Goal: Task Accomplishment & Management: Manage account settings

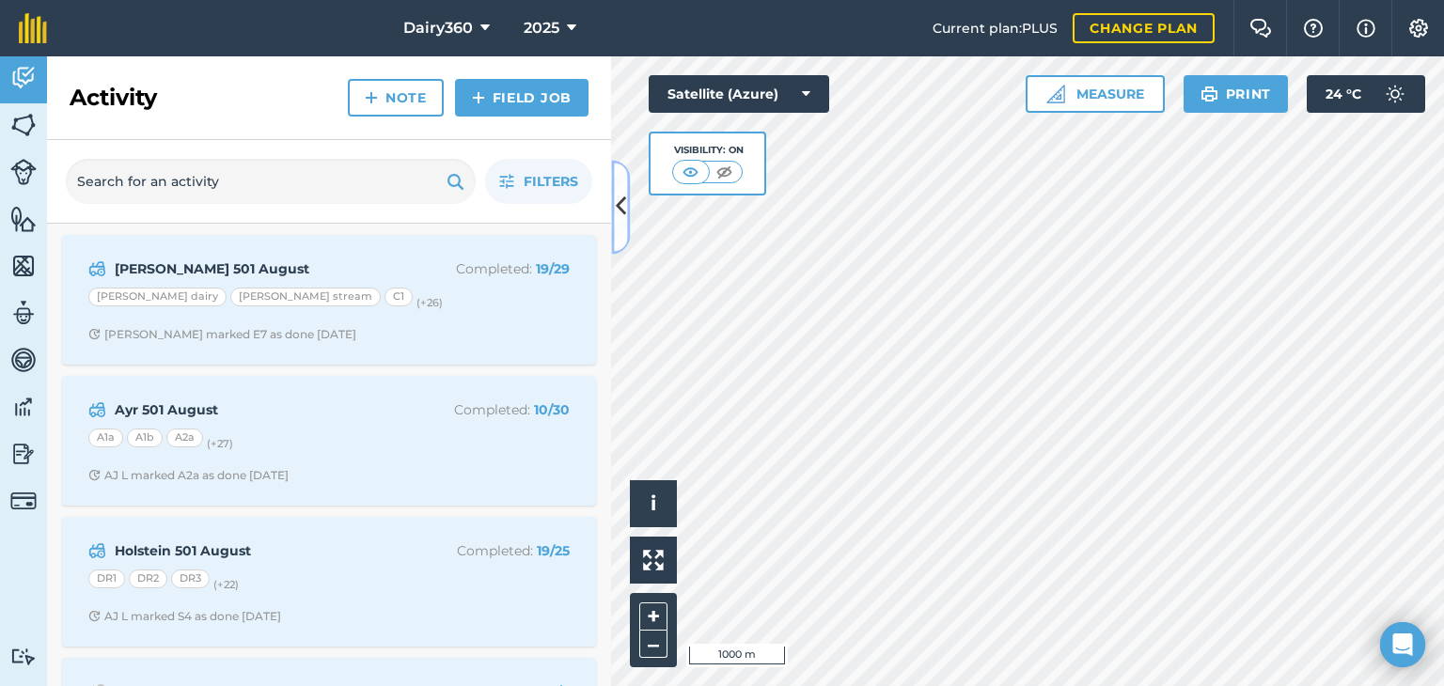
click at [618, 201] on icon at bounding box center [621, 207] width 10 height 33
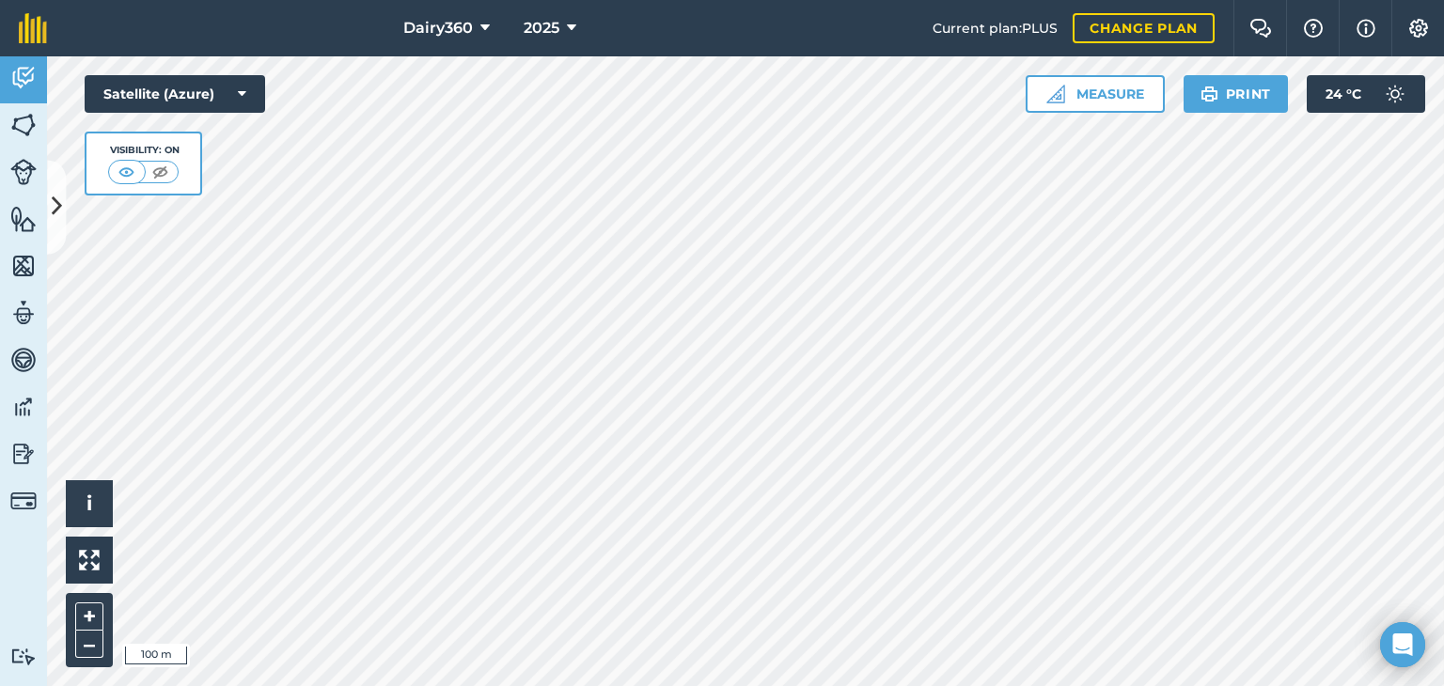
click at [778, 23] on div "Dairy360 2025 Current plan : PLUS Change plan Farm Chat Help Info Settings Dair…" at bounding box center [722, 343] width 1444 height 686
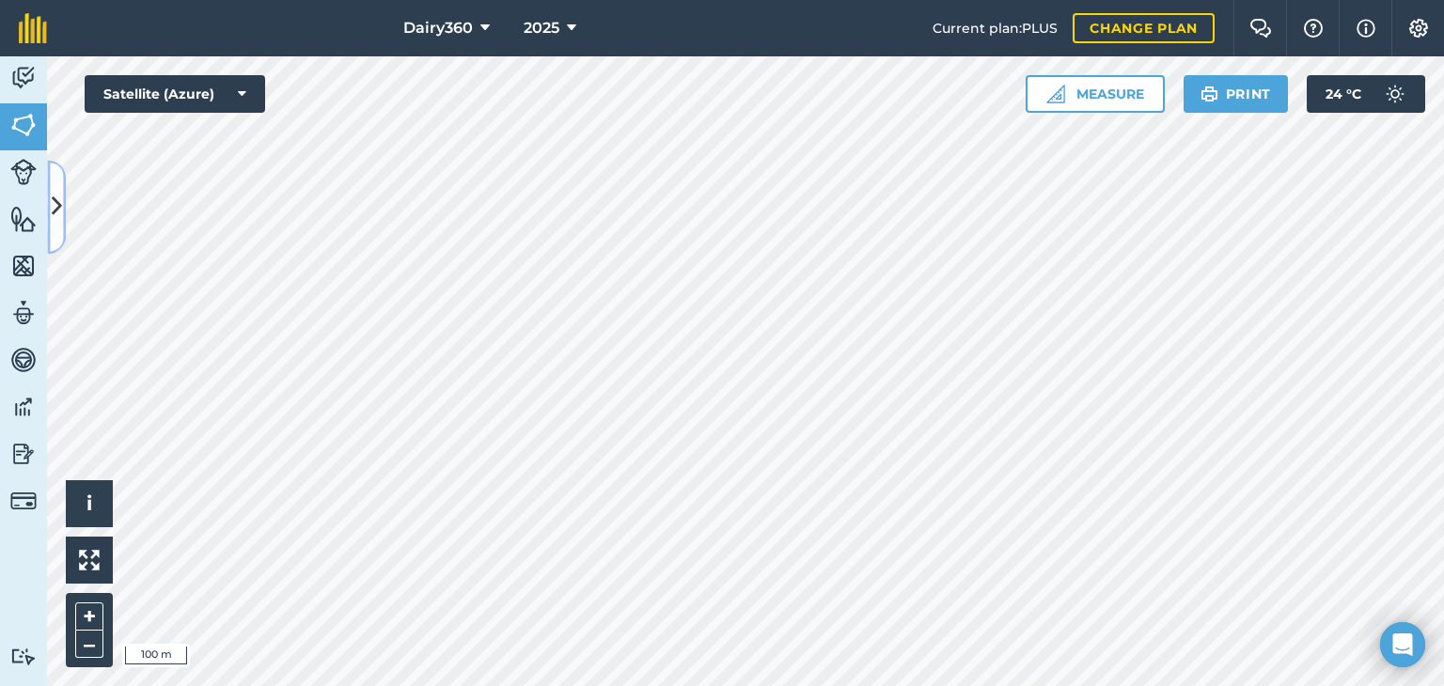
click at [52, 194] on icon at bounding box center [57, 207] width 10 height 33
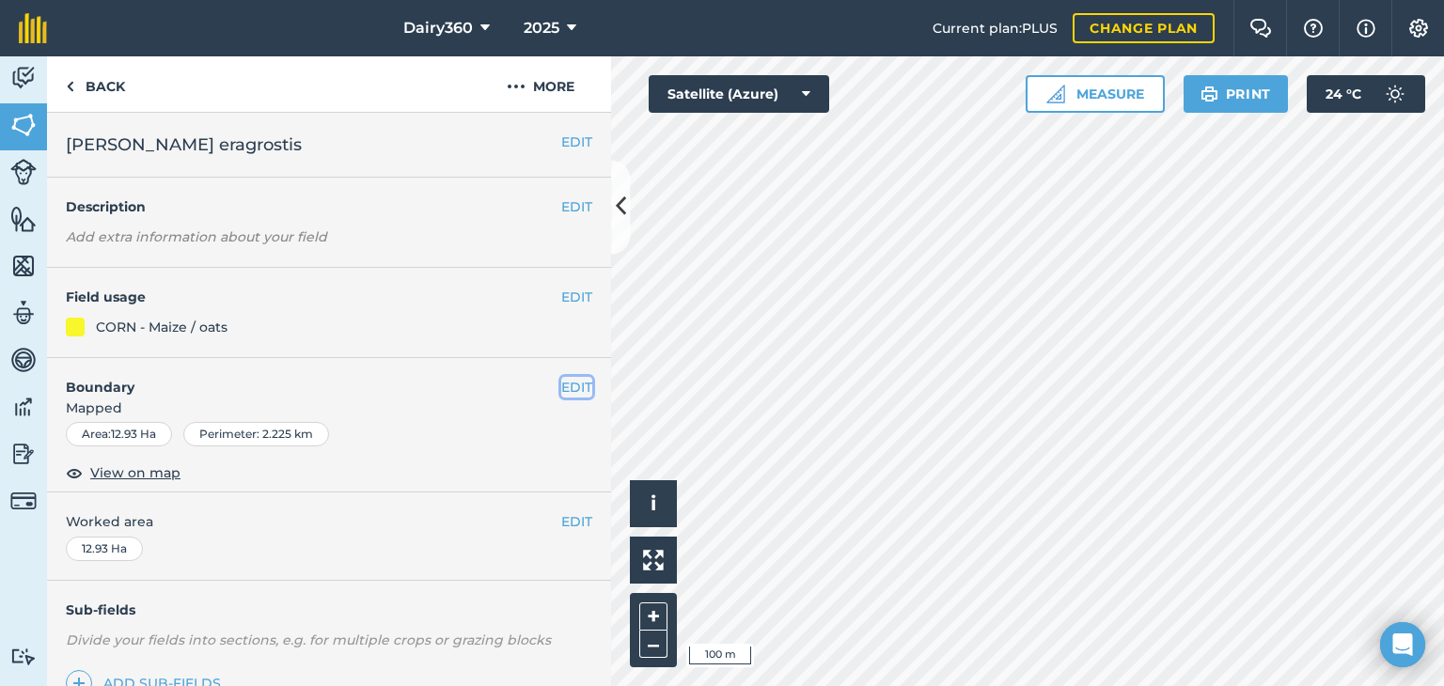
click at [571, 387] on button "EDIT" at bounding box center [576, 387] width 31 height 21
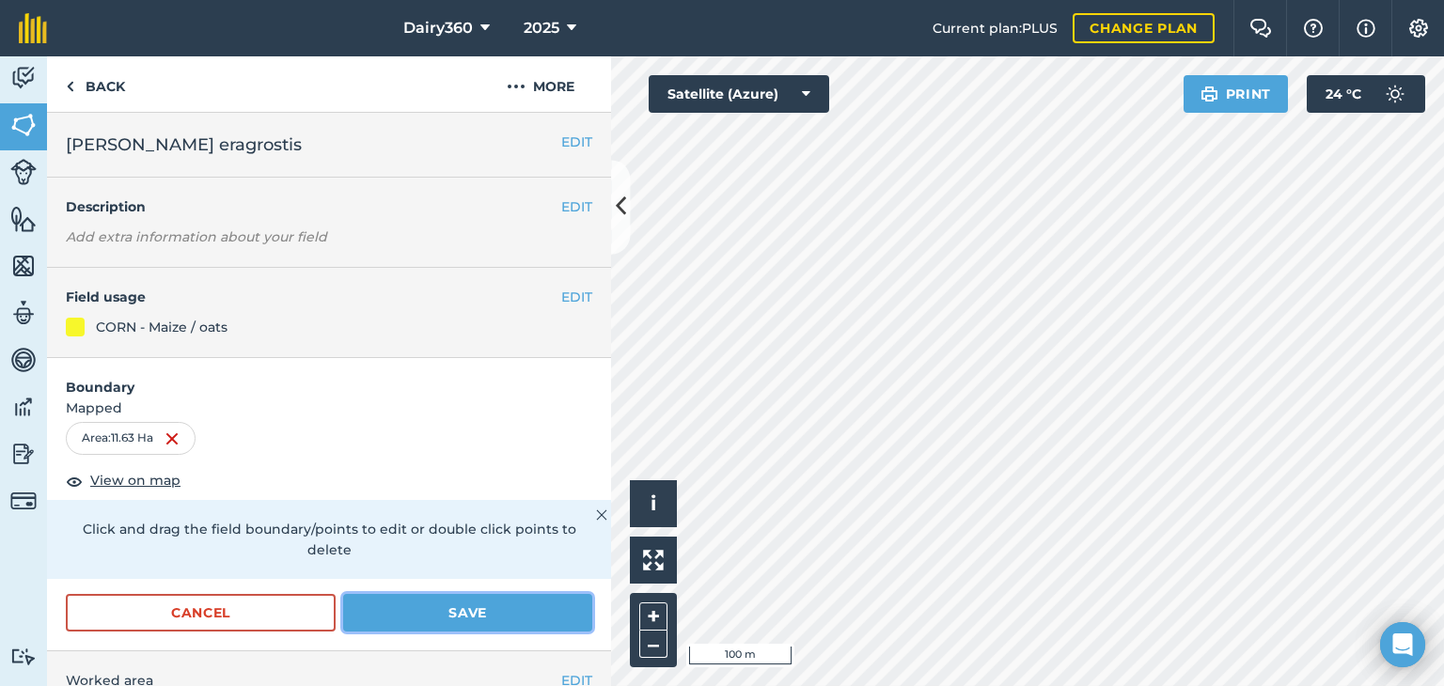
click at [429, 606] on button "Save" at bounding box center [467, 613] width 249 height 38
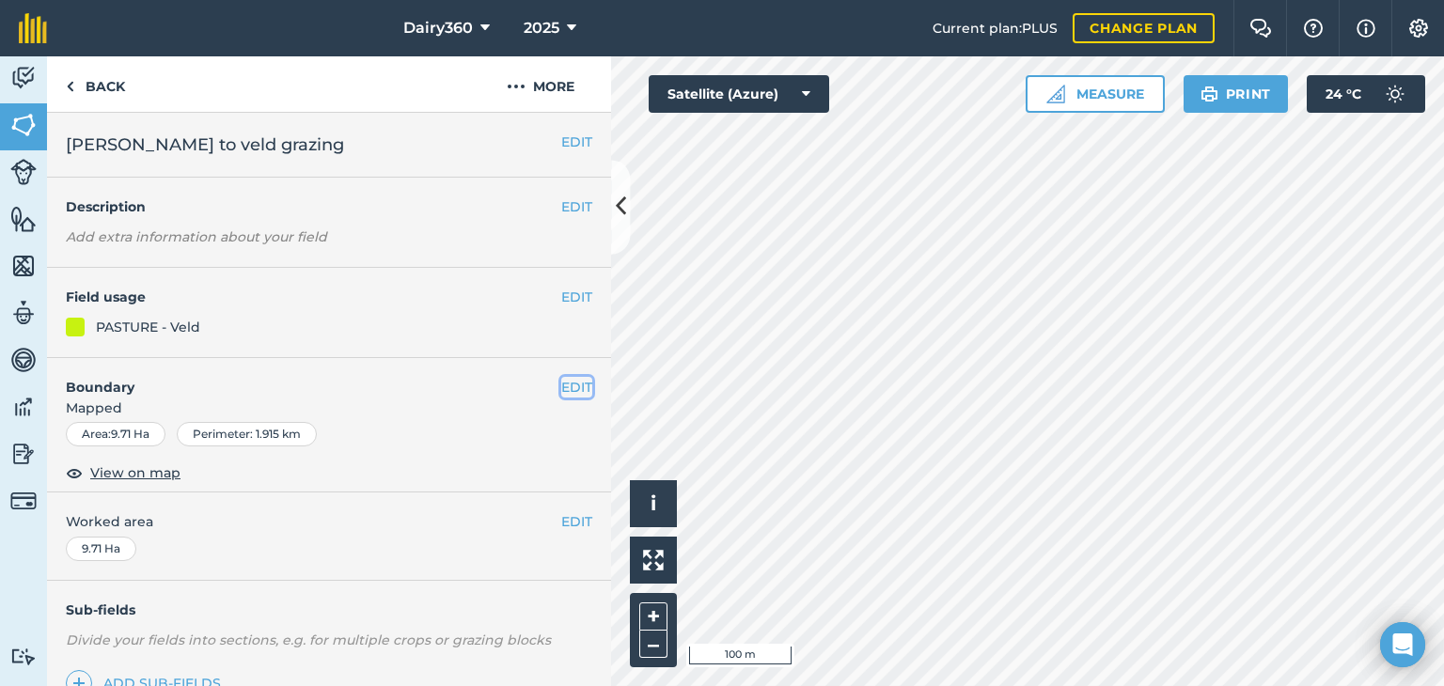
drag, startPoint x: 654, startPoint y: 493, endPoint x: 596, endPoint y: 385, distance: 122.0
click at [561, 385] on button "EDIT" at bounding box center [576, 387] width 31 height 21
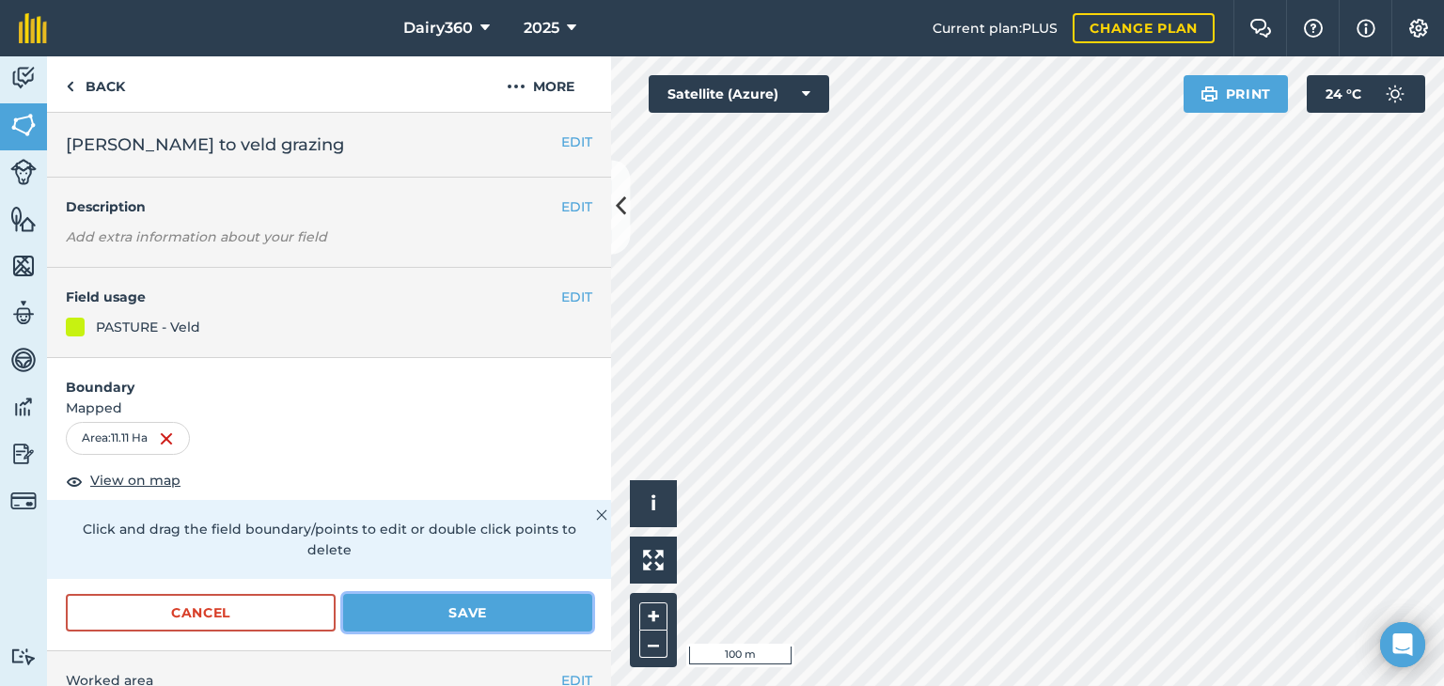
click at [466, 618] on button "Save" at bounding box center [467, 613] width 249 height 38
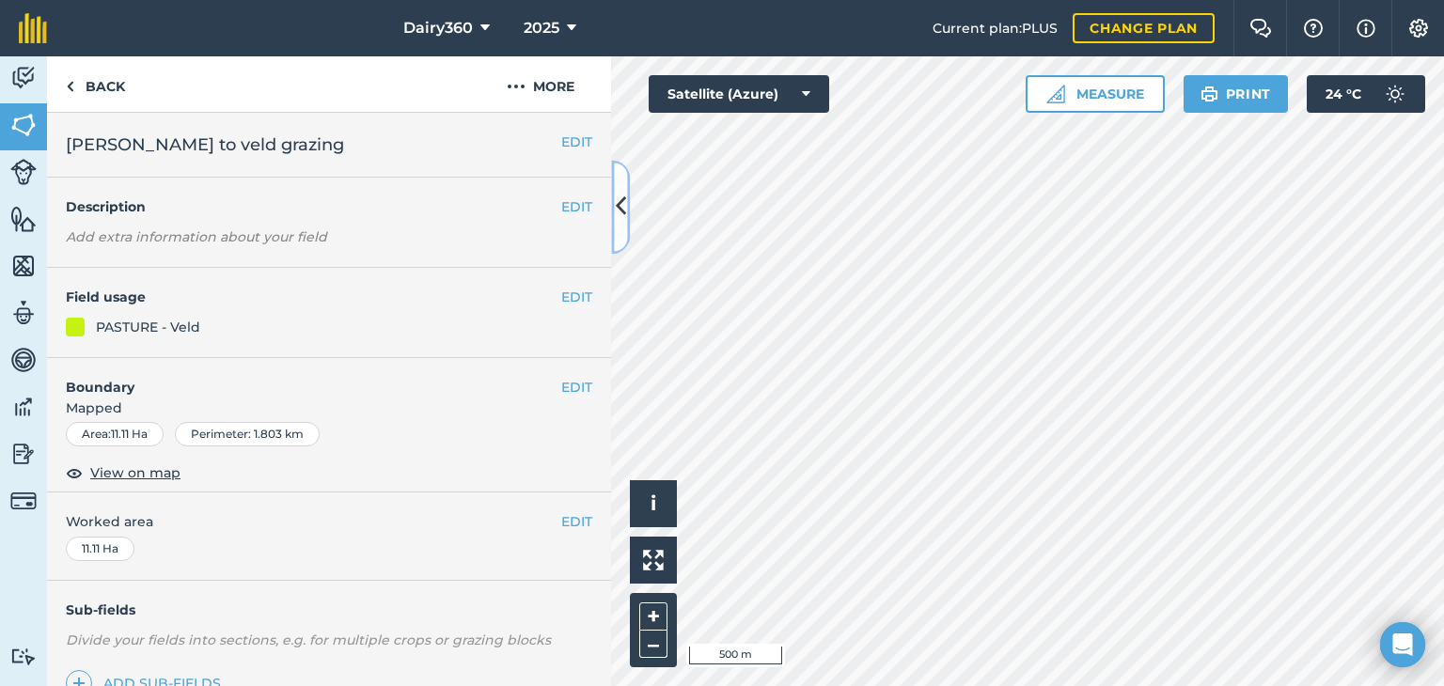
click at [621, 208] on icon at bounding box center [621, 207] width 10 height 33
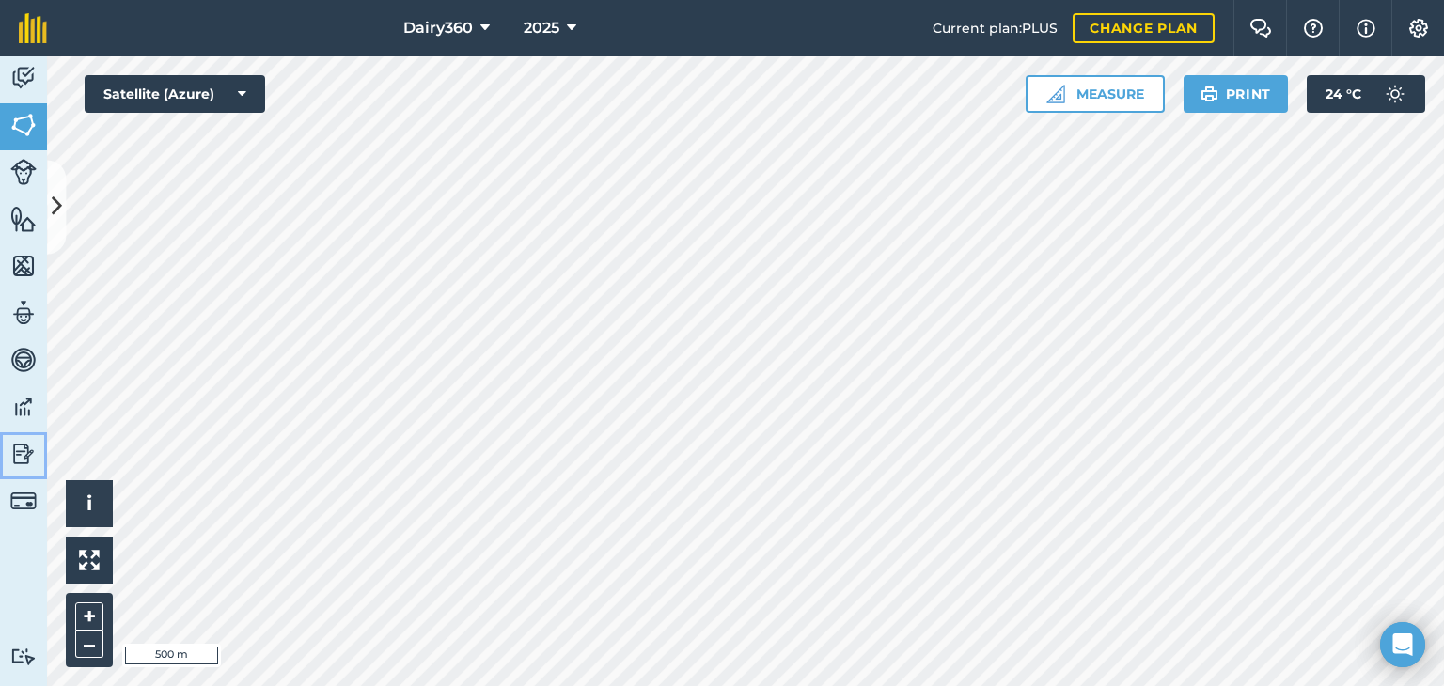
click at [37, 452] on link "Reporting" at bounding box center [23, 455] width 47 height 47
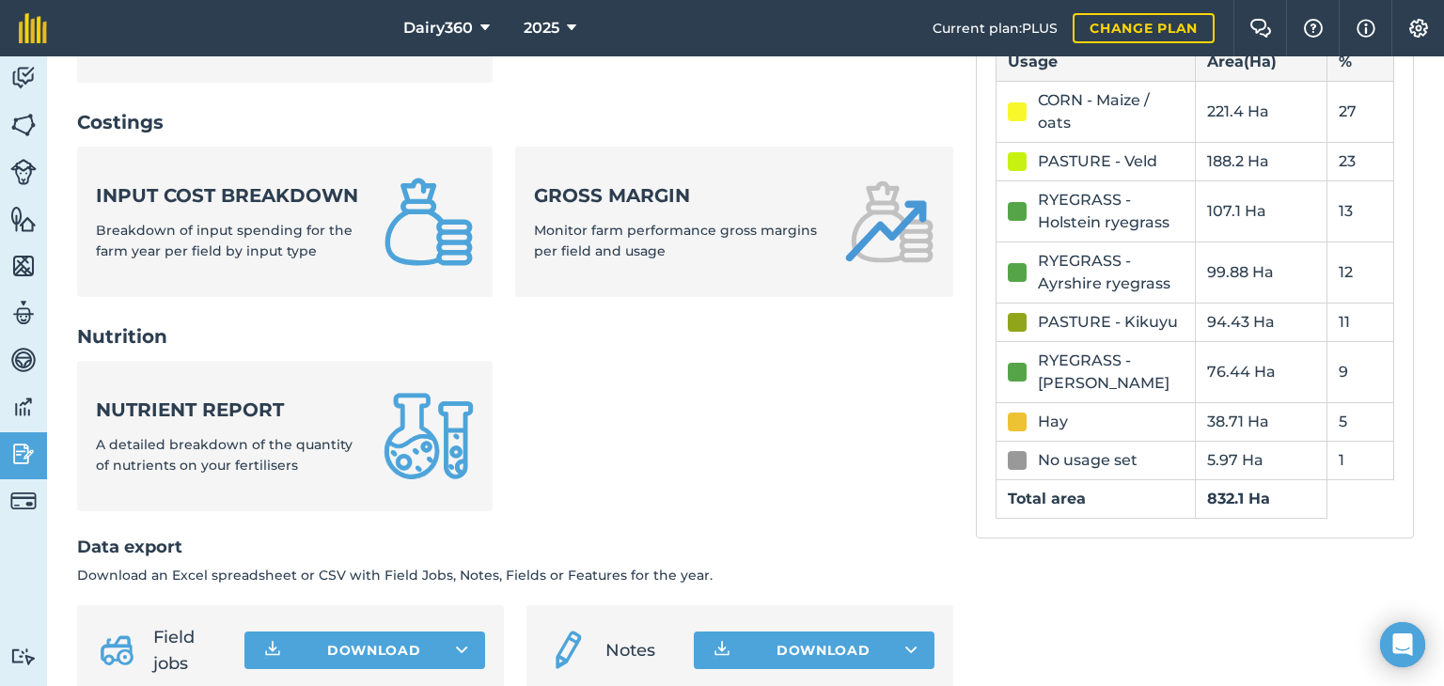
scroll to position [564, 0]
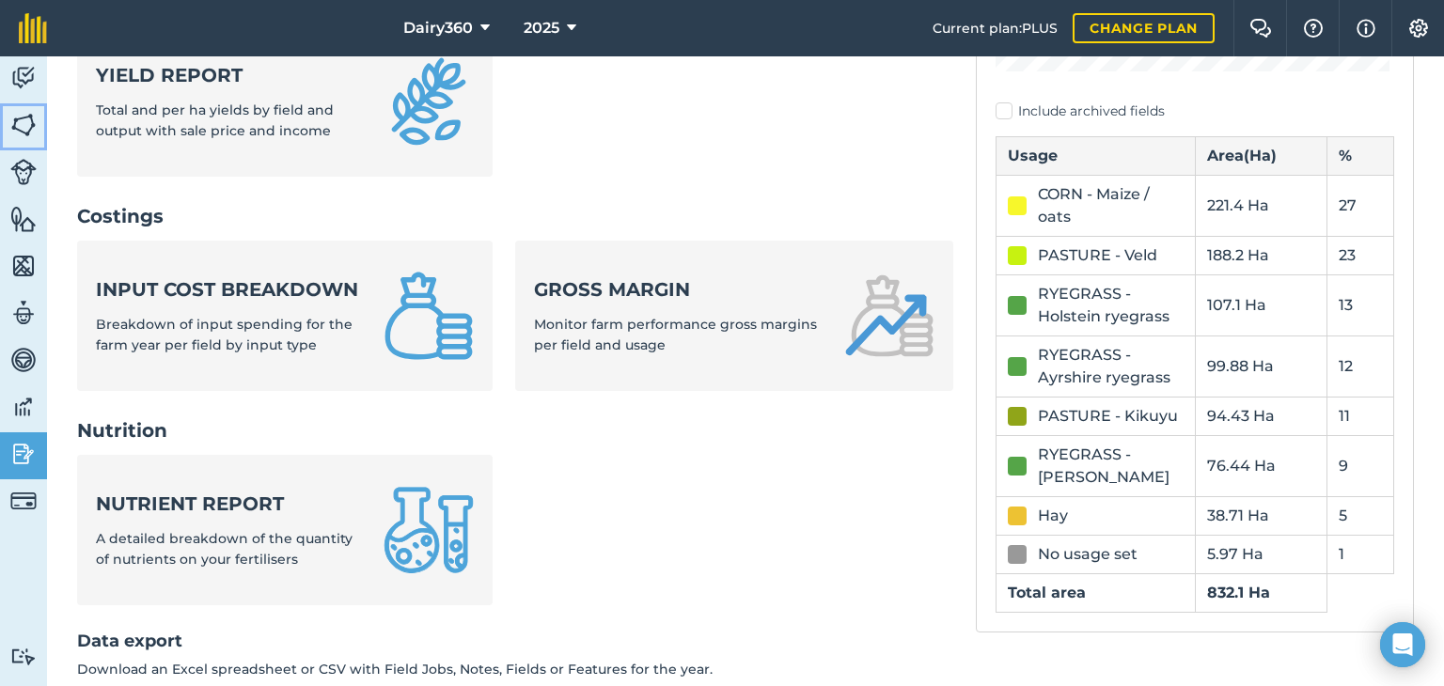
click at [23, 117] on img at bounding box center [23, 125] width 26 height 28
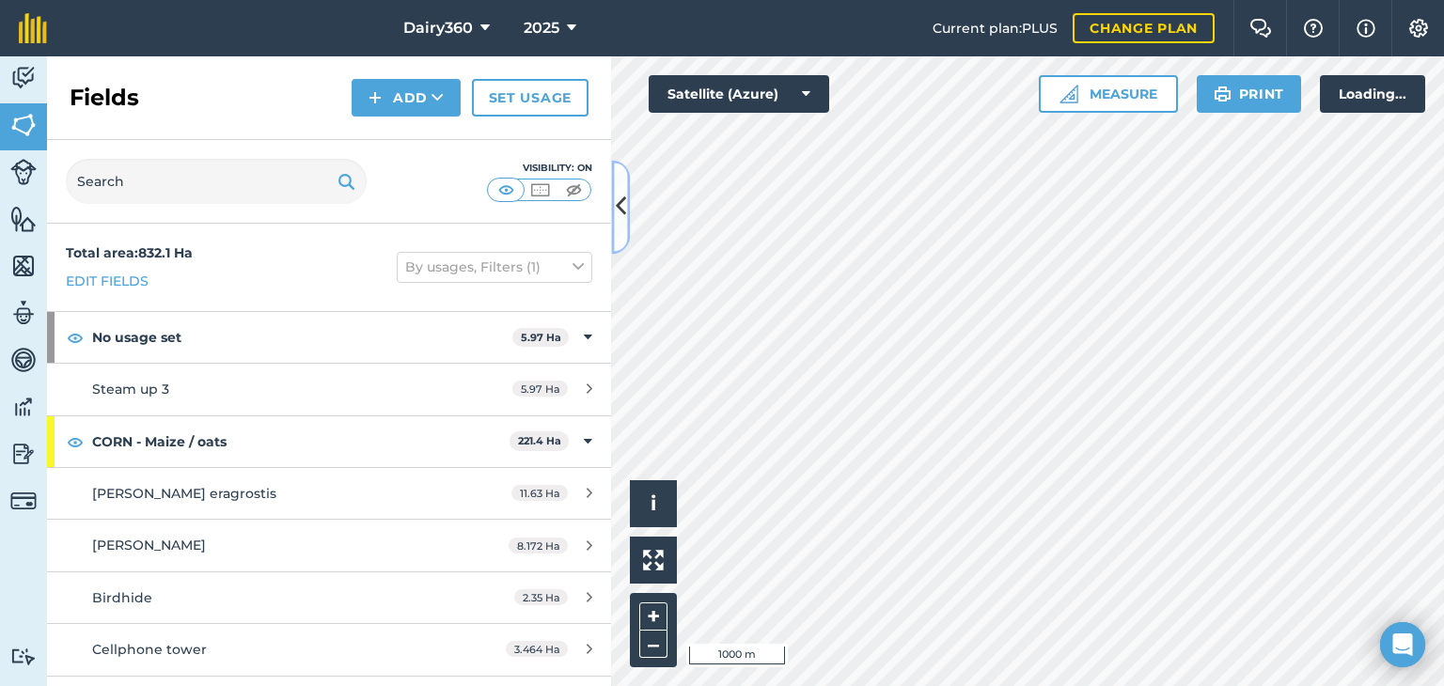
click at [616, 204] on icon at bounding box center [621, 207] width 10 height 33
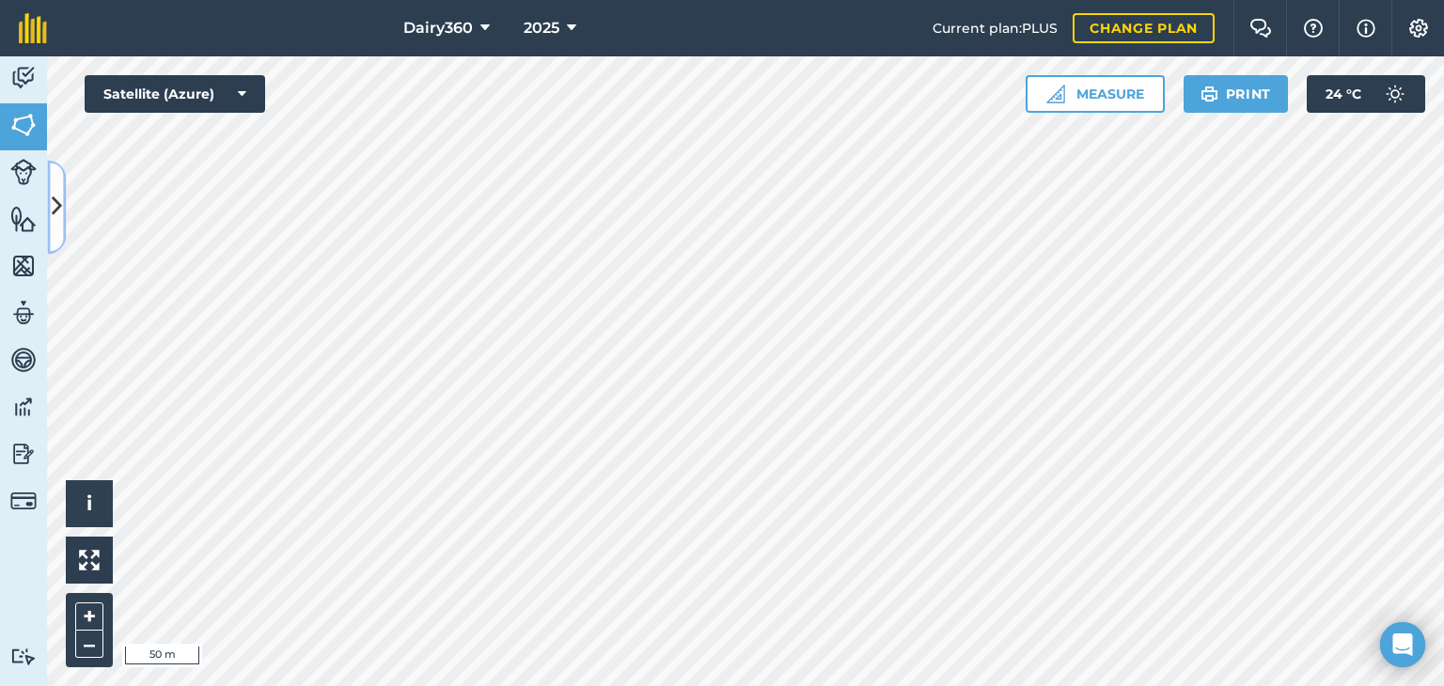
click at [54, 200] on icon at bounding box center [57, 207] width 10 height 33
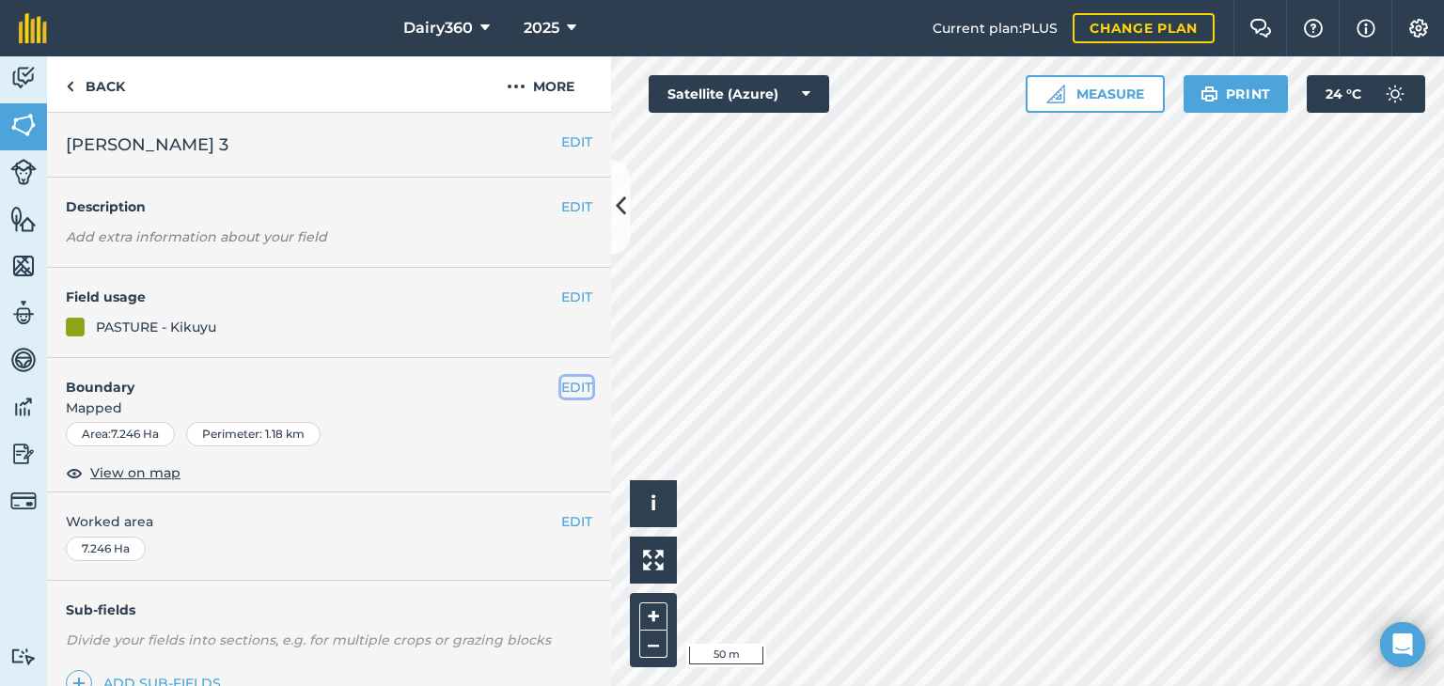
click at [561, 381] on button "EDIT" at bounding box center [576, 387] width 31 height 21
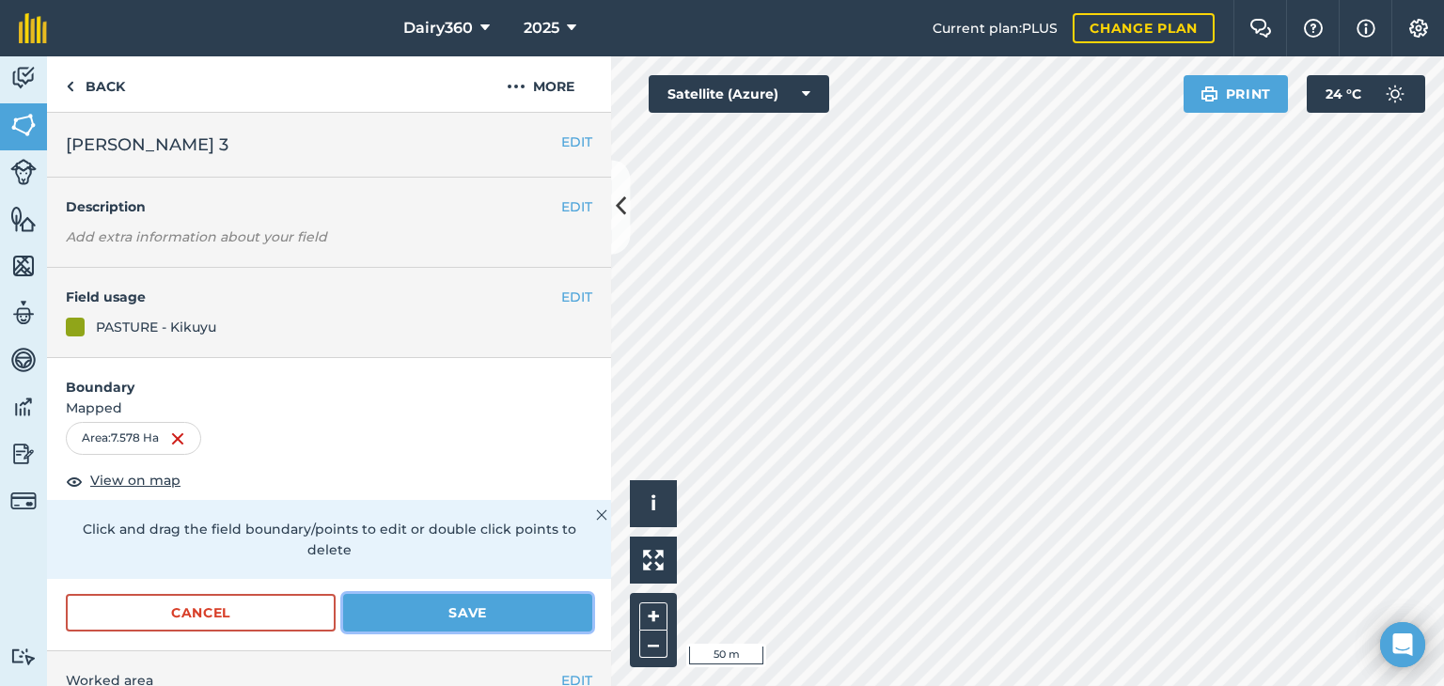
click at [419, 603] on button "Save" at bounding box center [467, 613] width 249 height 38
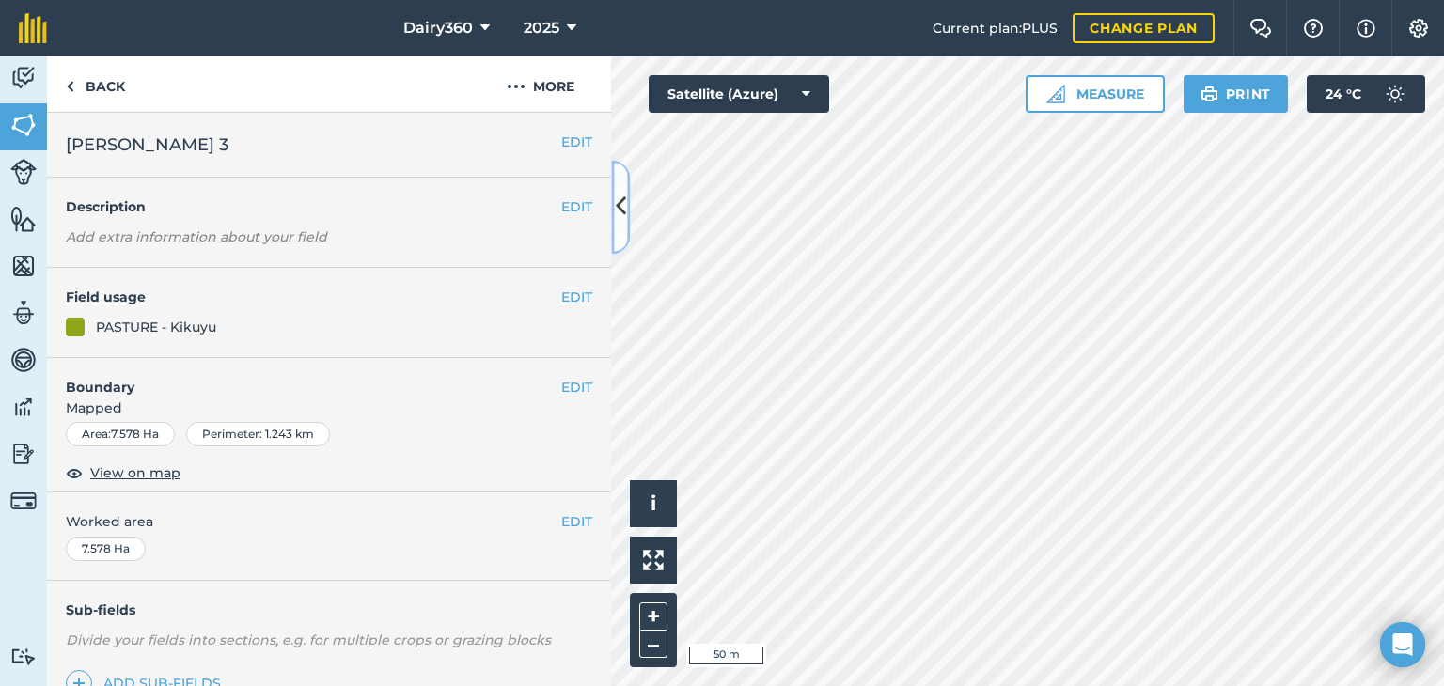
click at [621, 203] on icon at bounding box center [621, 207] width 10 height 33
